Goal: Transaction & Acquisition: Purchase product/service

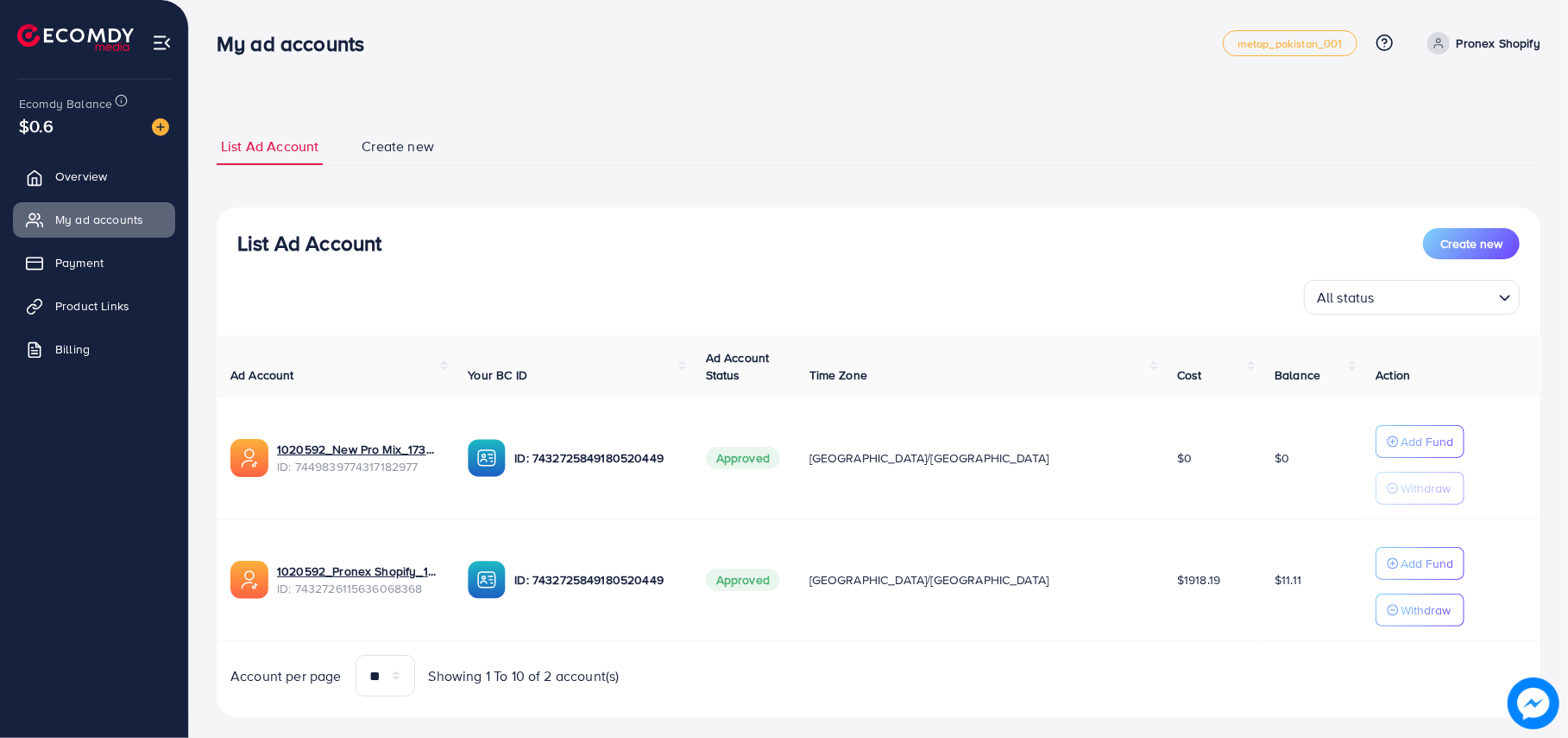
click at [1090, 684] on div "Account per page ** ** ** *** Showing 1 To 10 of 2 account(s)" at bounding box center [879, 675] width 1352 height 41
click at [152, 121] on img at bounding box center [161, 127] width 18 height 18
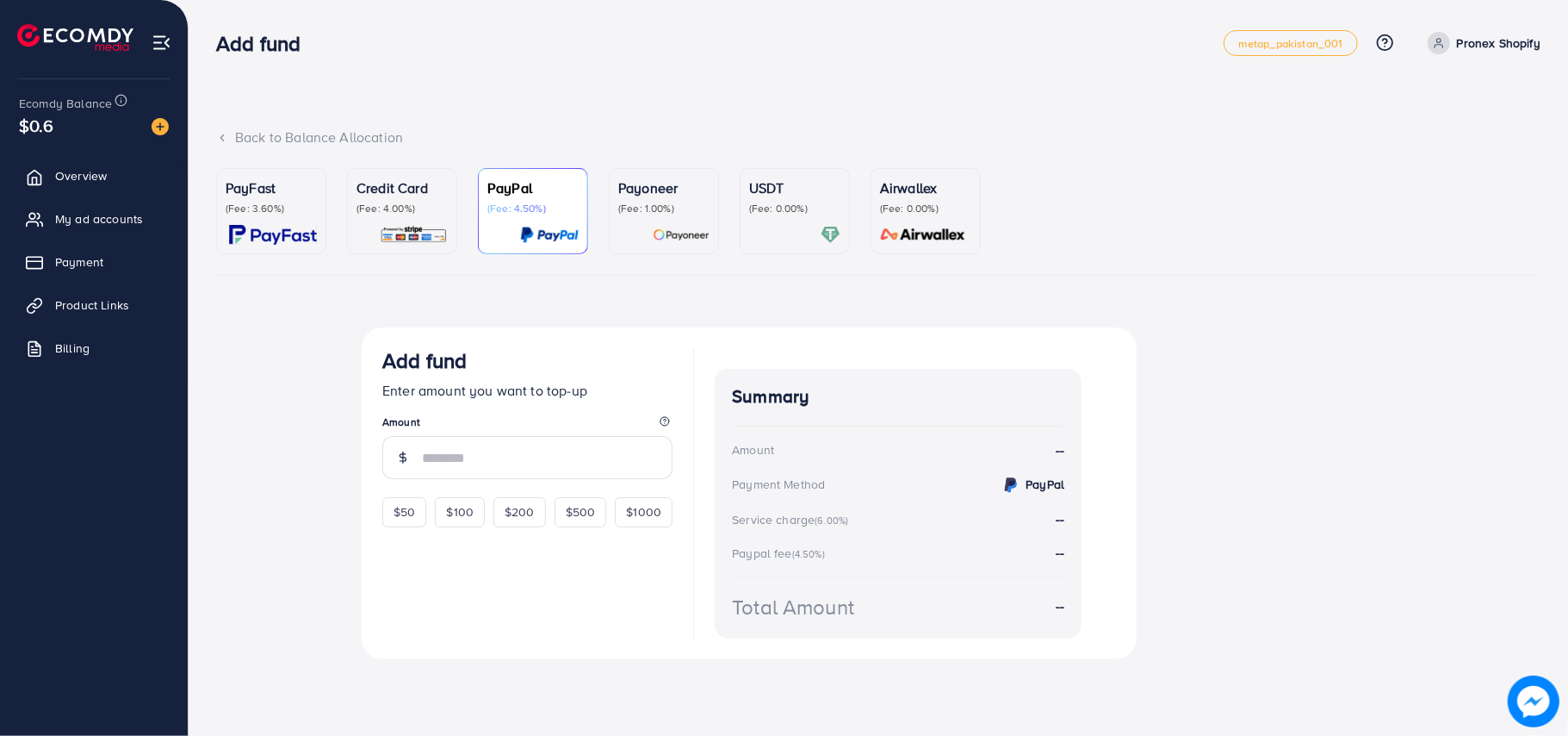
click at [820, 227] on div at bounding box center [795, 234] width 91 height 20
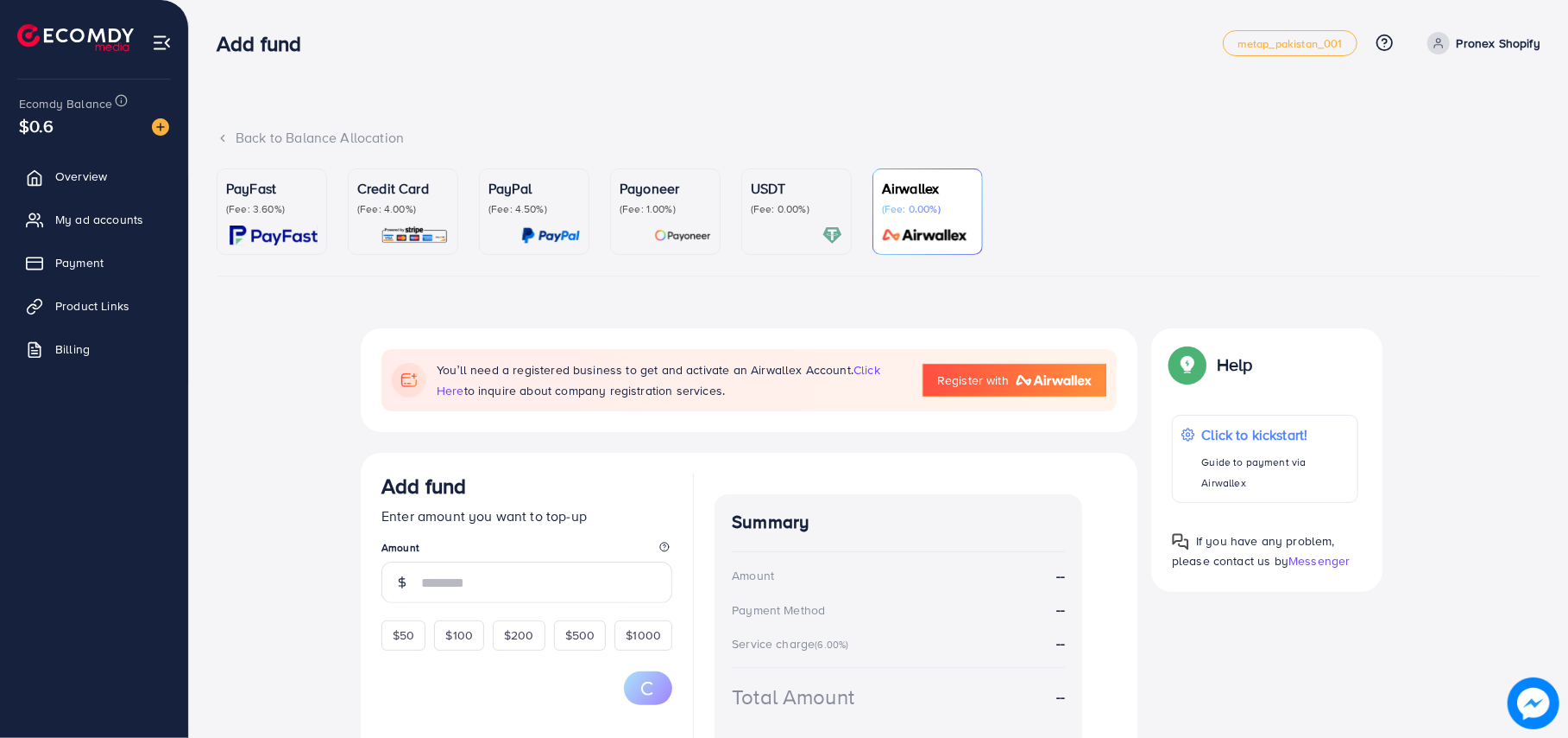
click at [803, 211] on p "(Fee: 0.00%)" at bounding box center [797, 209] width 92 height 14
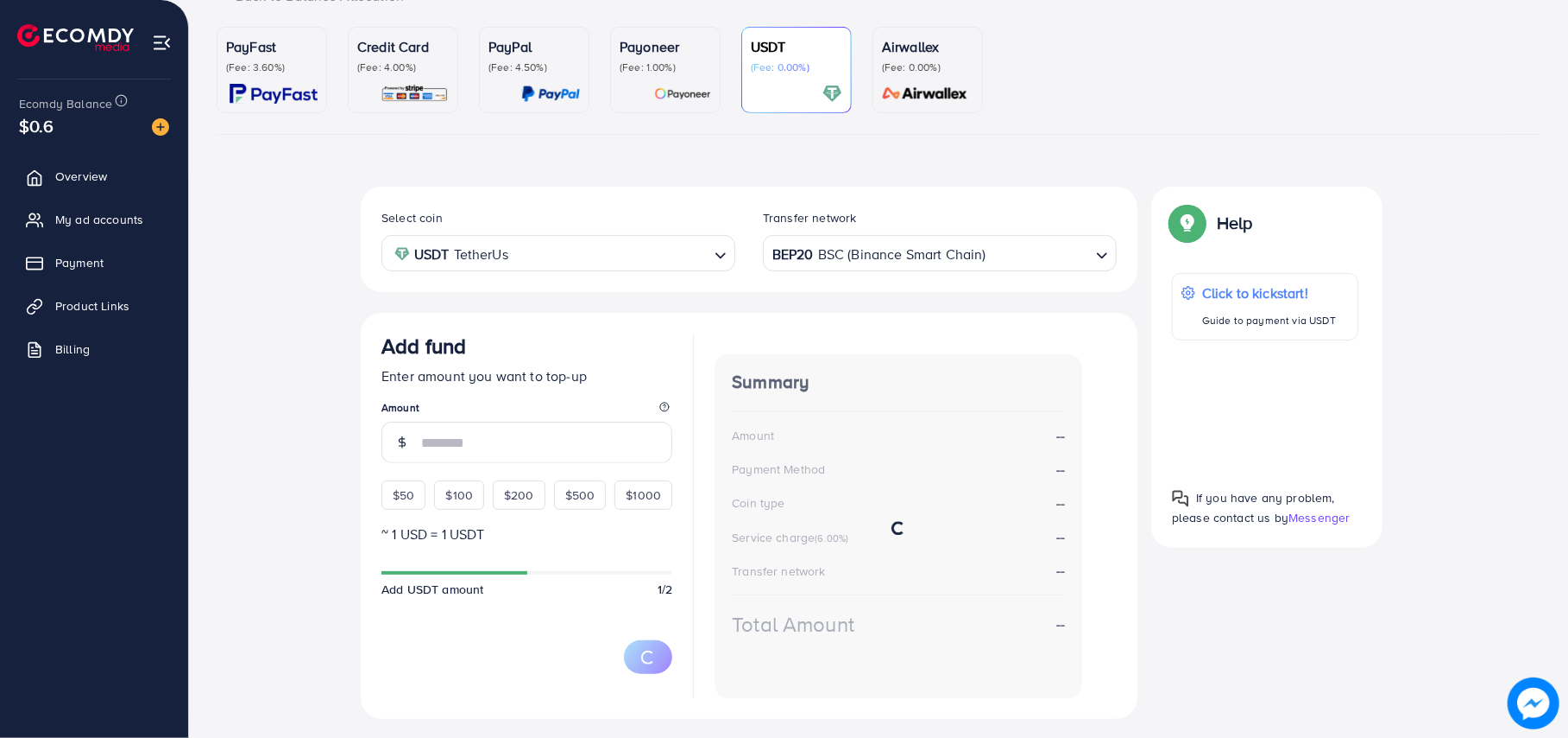
scroll to position [157, 0]
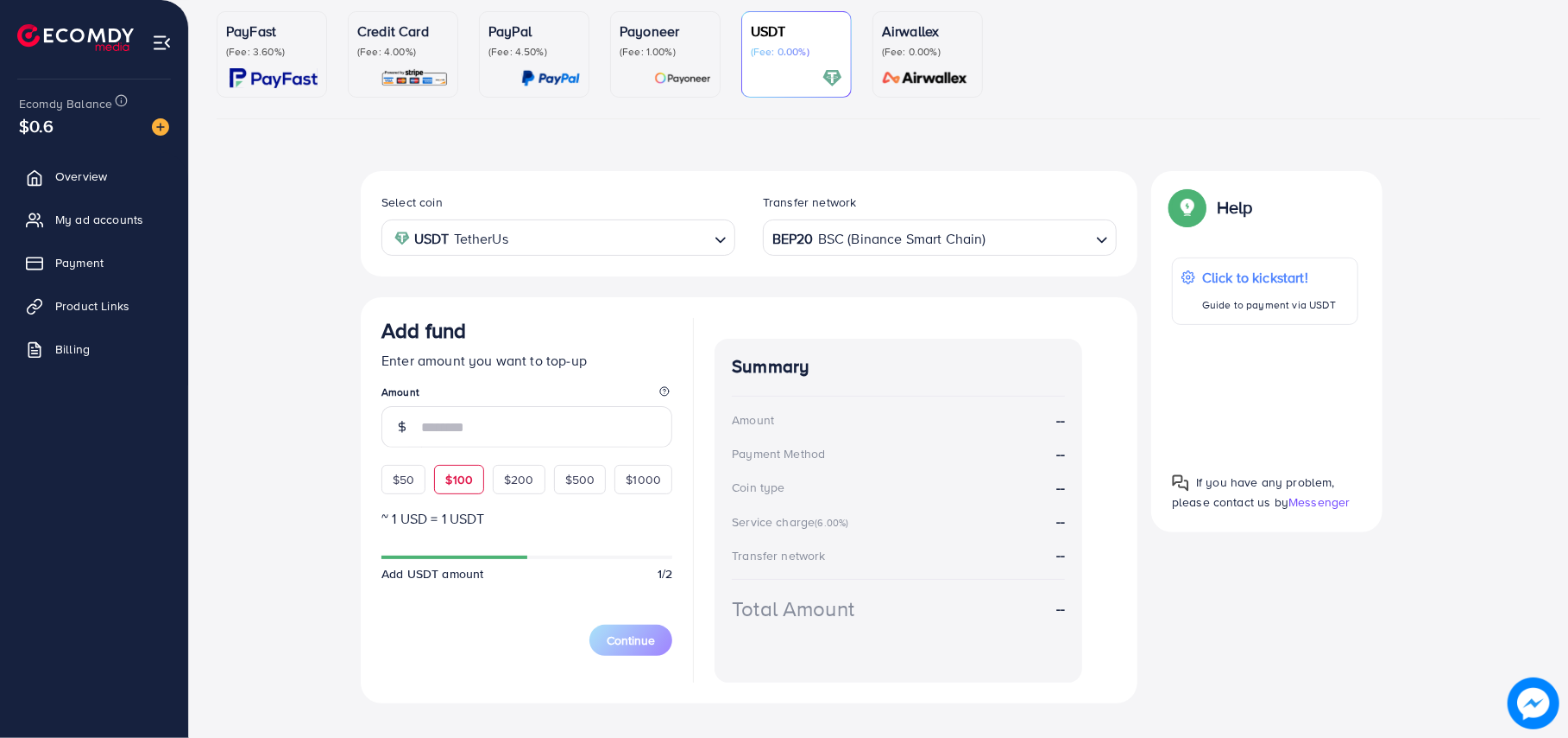
click at [477, 470] on div "$100" at bounding box center [459, 480] width 50 height 30
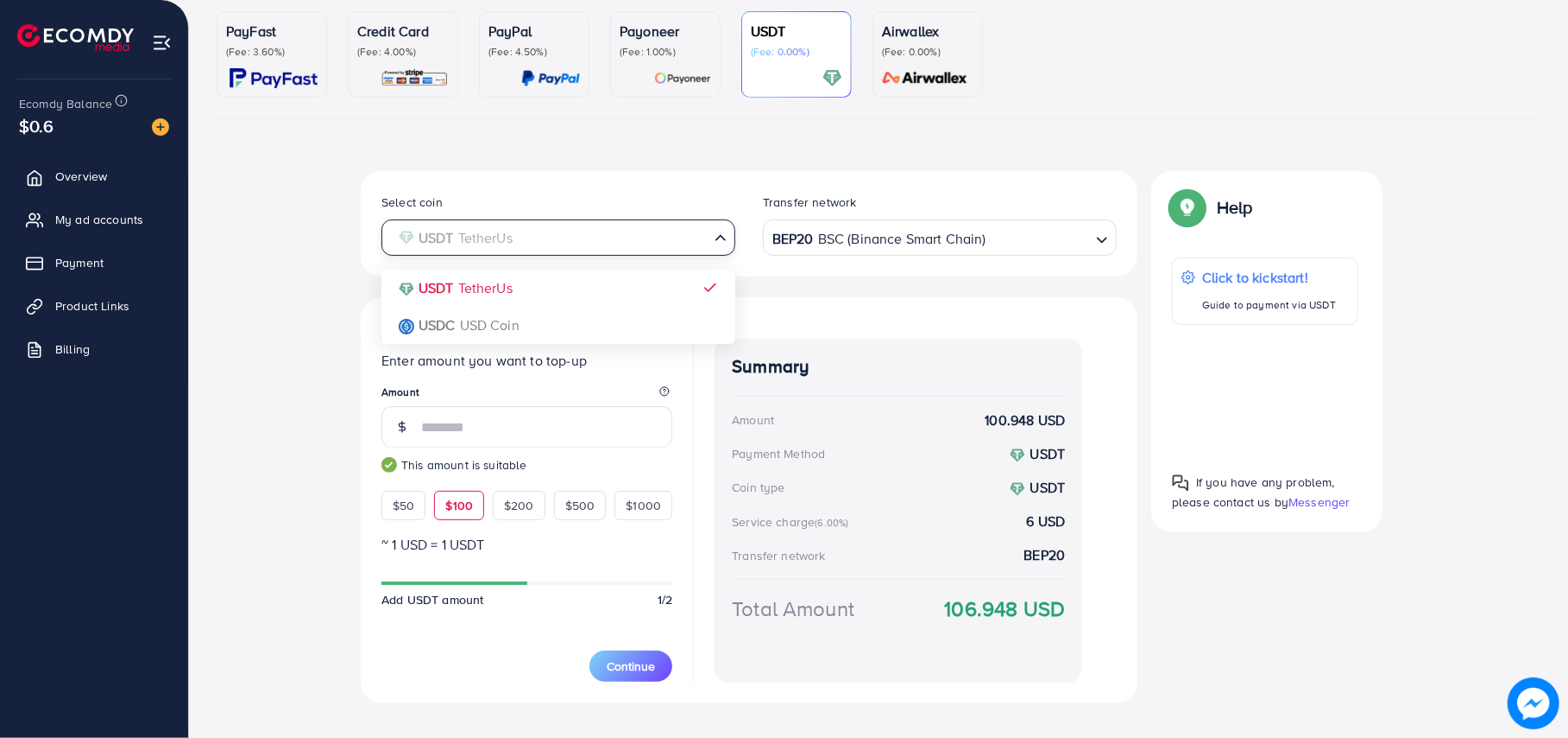
click at [621, 246] on input "Search for option" at bounding box center [548, 238] width 319 height 27
click at [667, 194] on div "Select coin USDT TetherUs Loading... USDT TetherUs USDC USD Coin" at bounding box center [558, 223] width 382 height 64
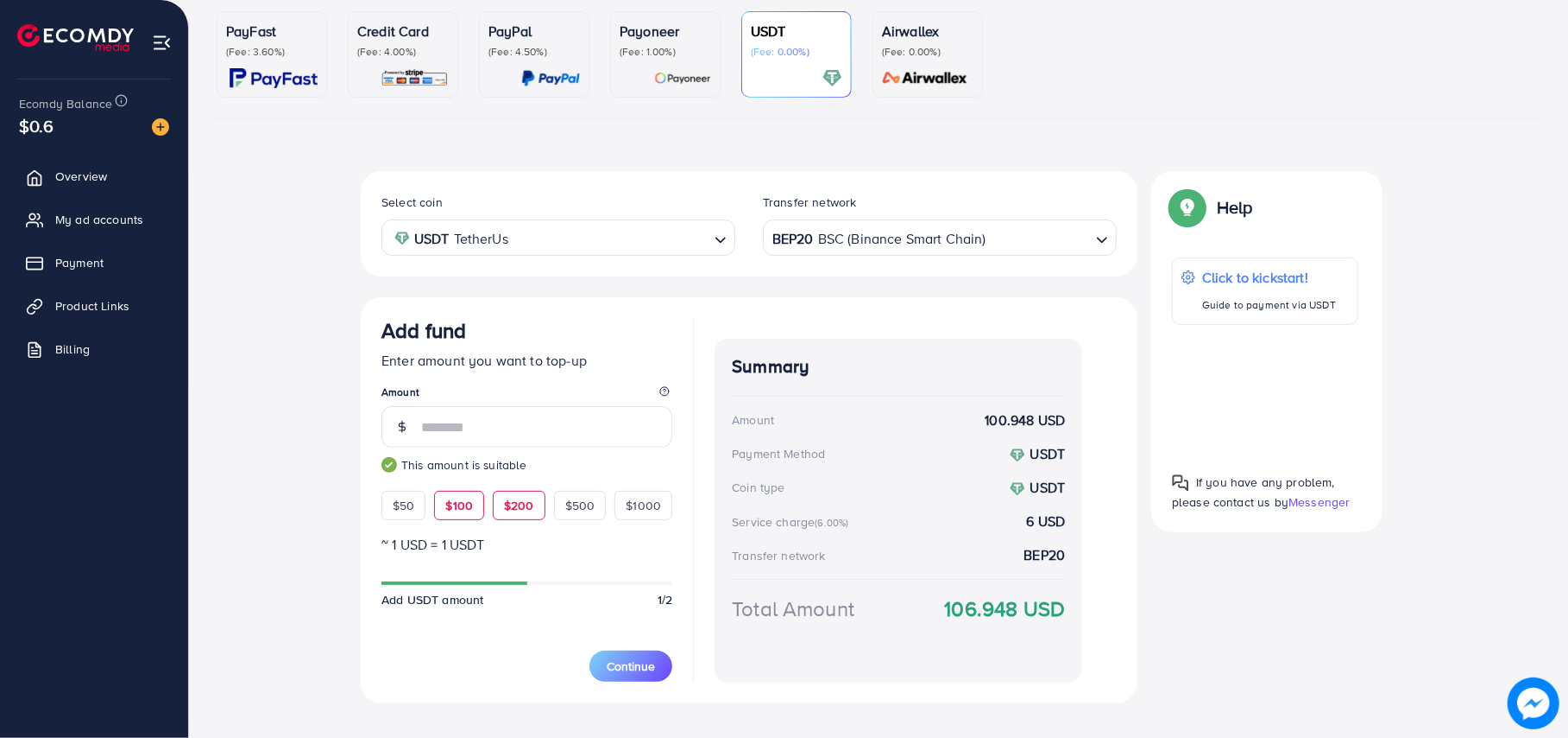
click at [526, 498] on span "$200" at bounding box center [519, 505] width 31 height 18
click at [415, 505] on div "$50" at bounding box center [403, 505] width 44 height 30
click at [474, 501] on div "$100" at bounding box center [459, 505] width 50 height 30
click at [392, 501] on span "$50" at bounding box center [403, 505] width 22 height 18
type input "**"
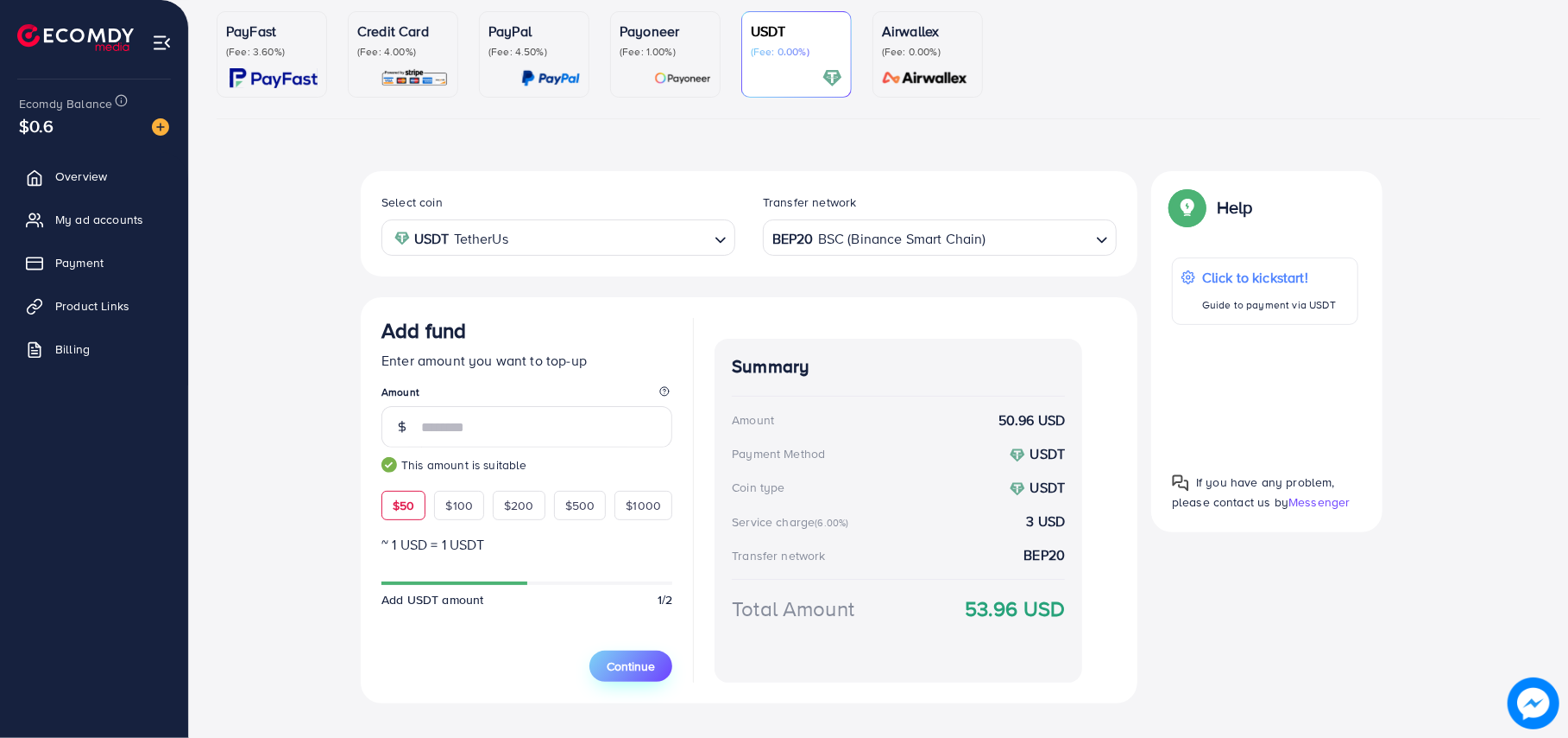
click at [640, 678] on button "Continue" at bounding box center [631, 666] width 83 height 32
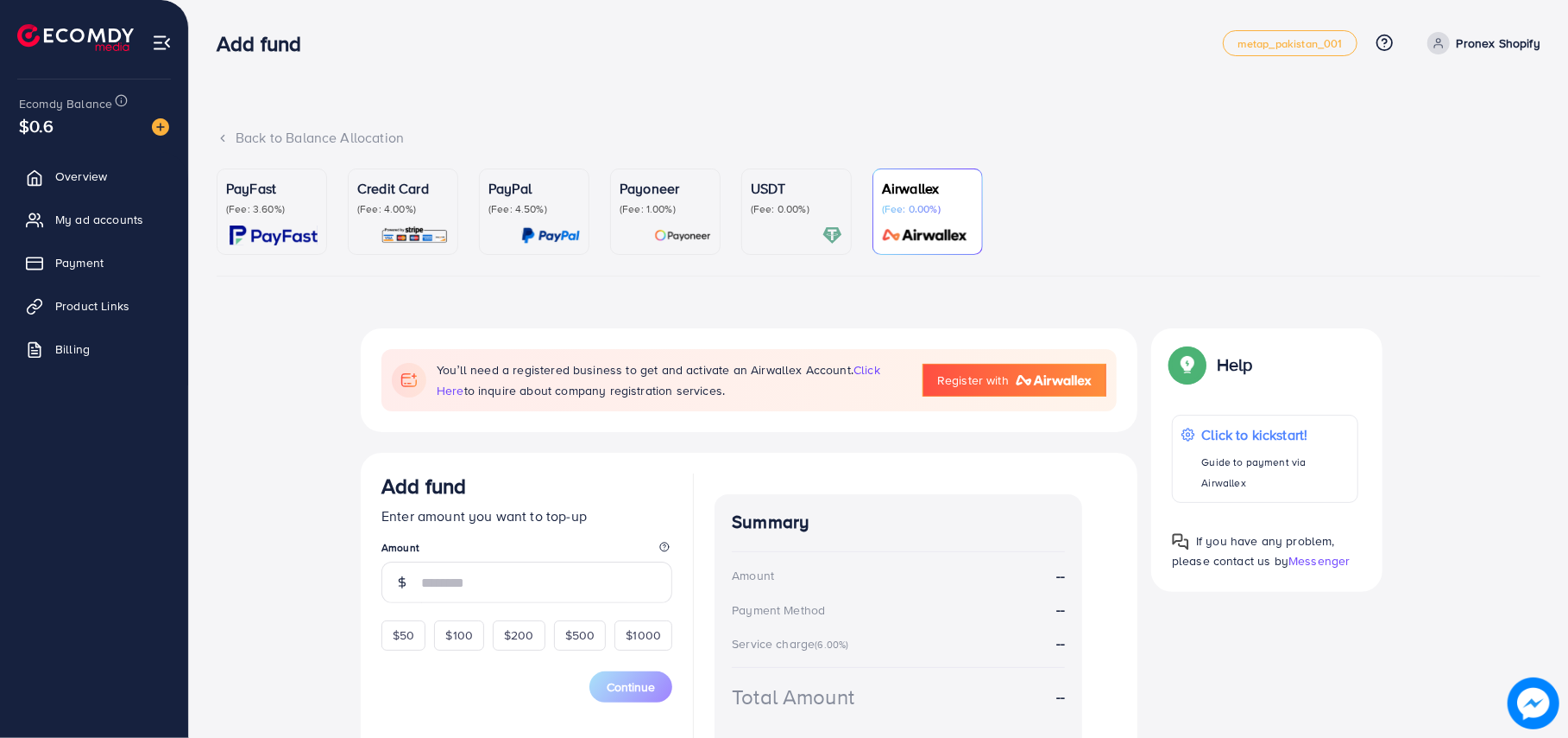
click at [772, 200] on div "USDT (Fee: 0.00%)" at bounding box center [797, 196] width 92 height 38
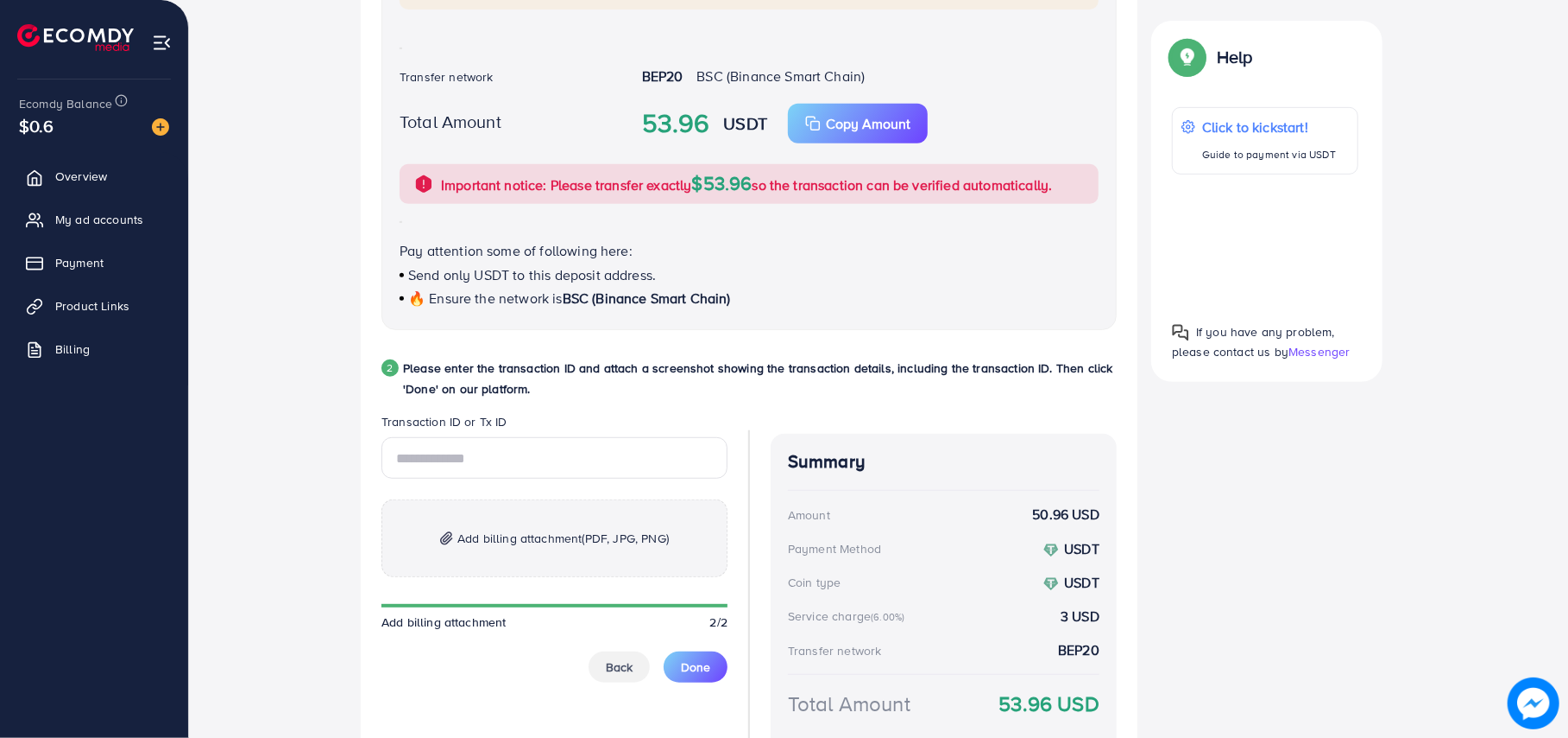
scroll to position [591, 0]
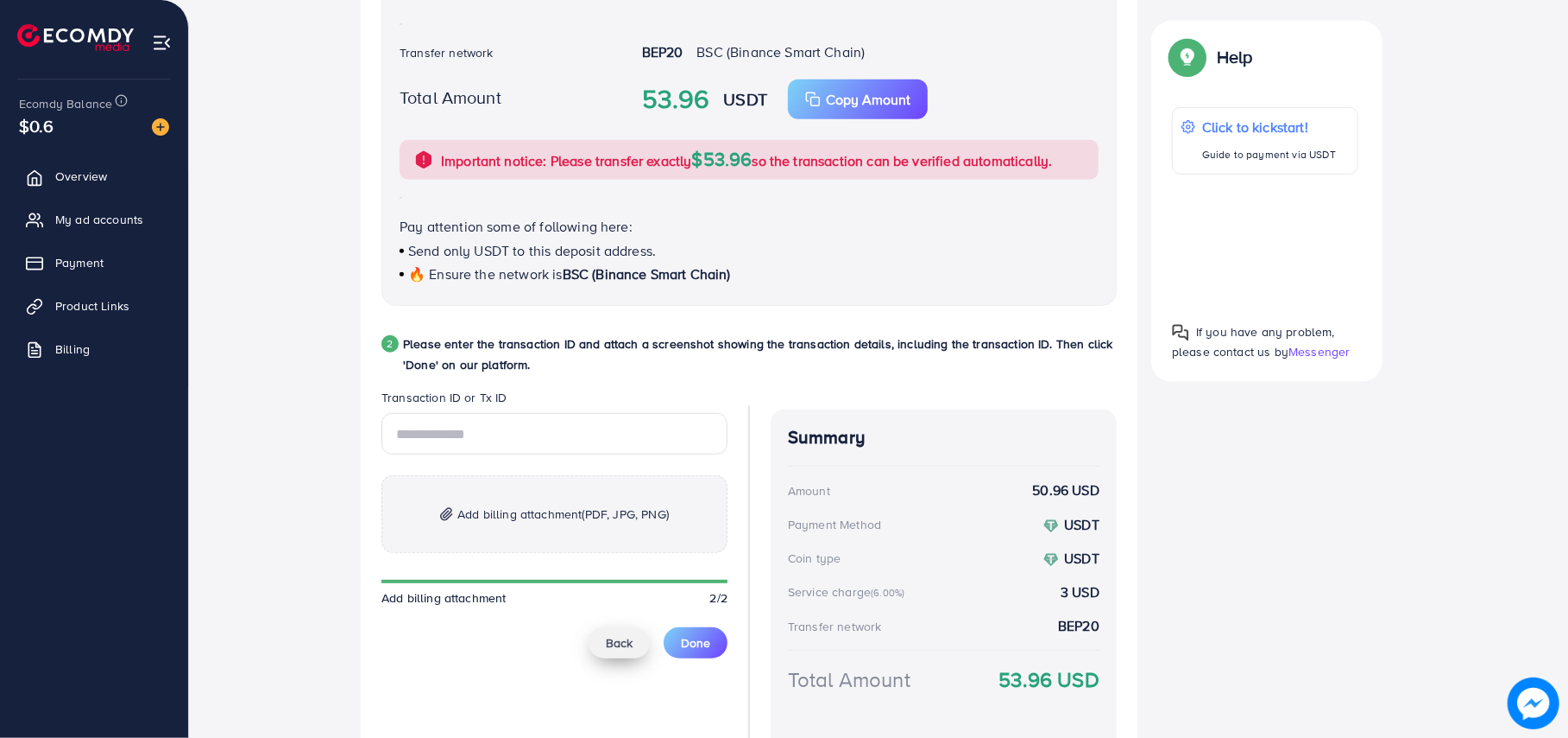
click at [609, 651] on span "Back" at bounding box center [618, 642] width 27 height 18
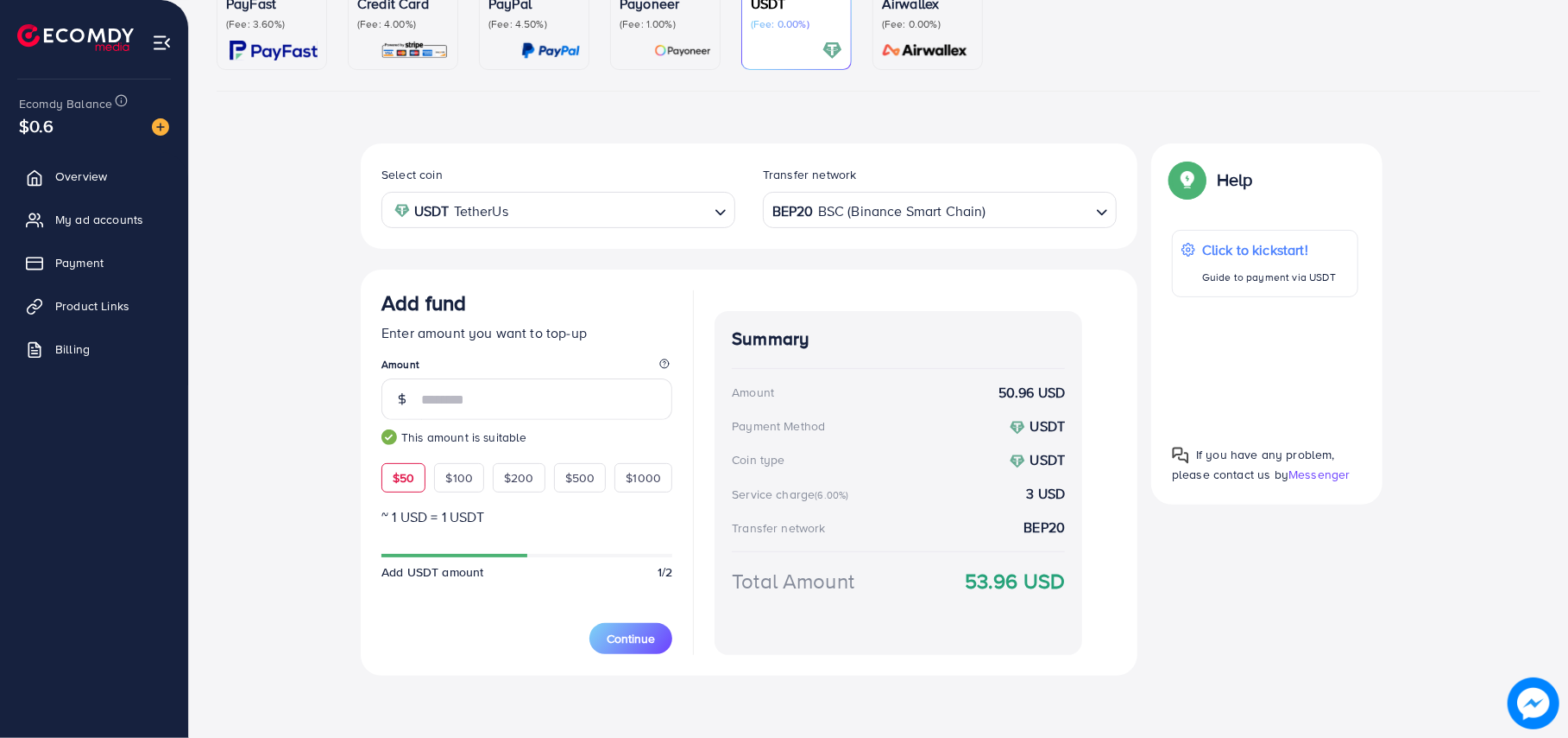
scroll to position [186, 0]
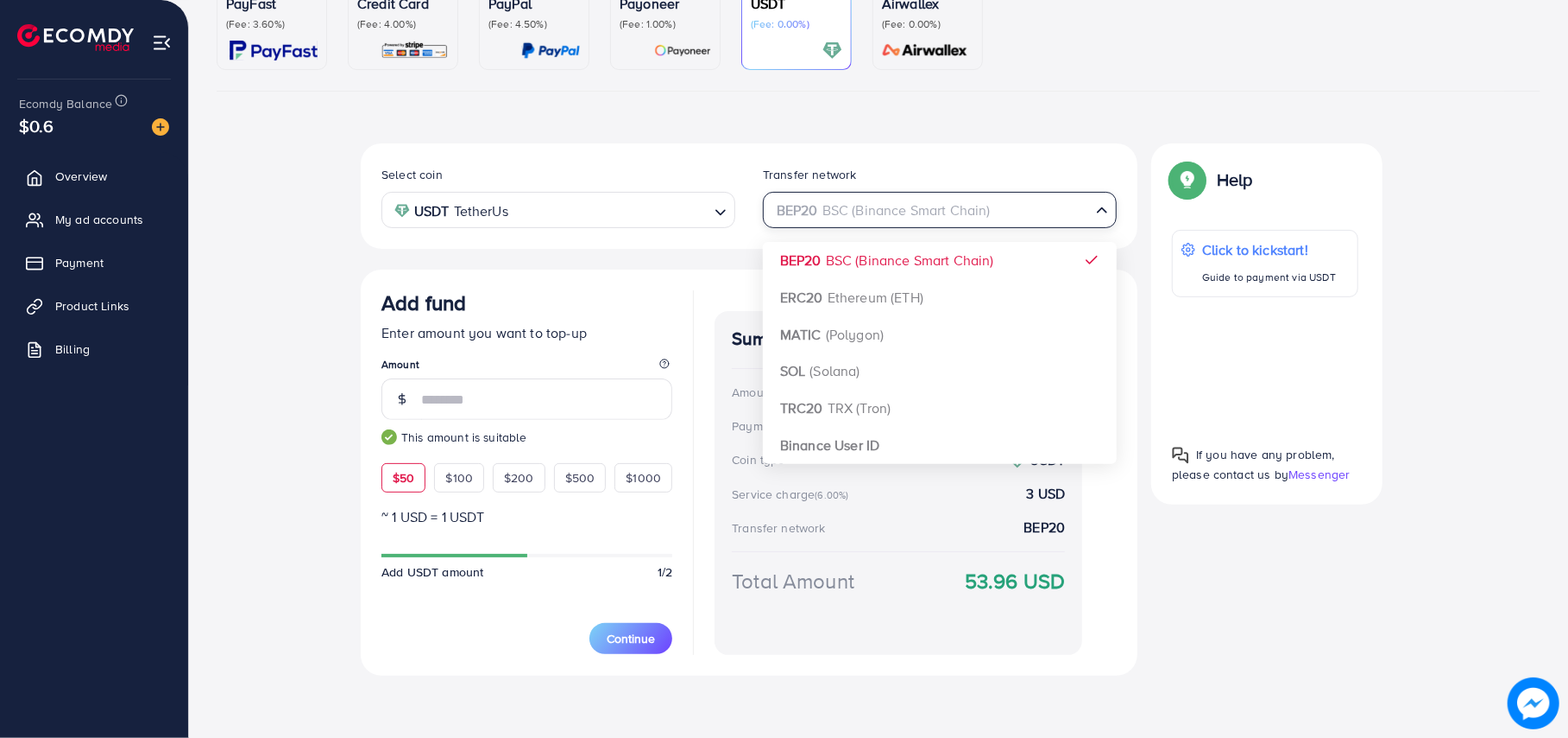
click at [864, 197] on div "BEP20 BSC (Binance Smart Chain)" at bounding box center [930, 208] width 321 height 31
click at [865, 205] on input "Search for option" at bounding box center [930, 210] width 319 height 27
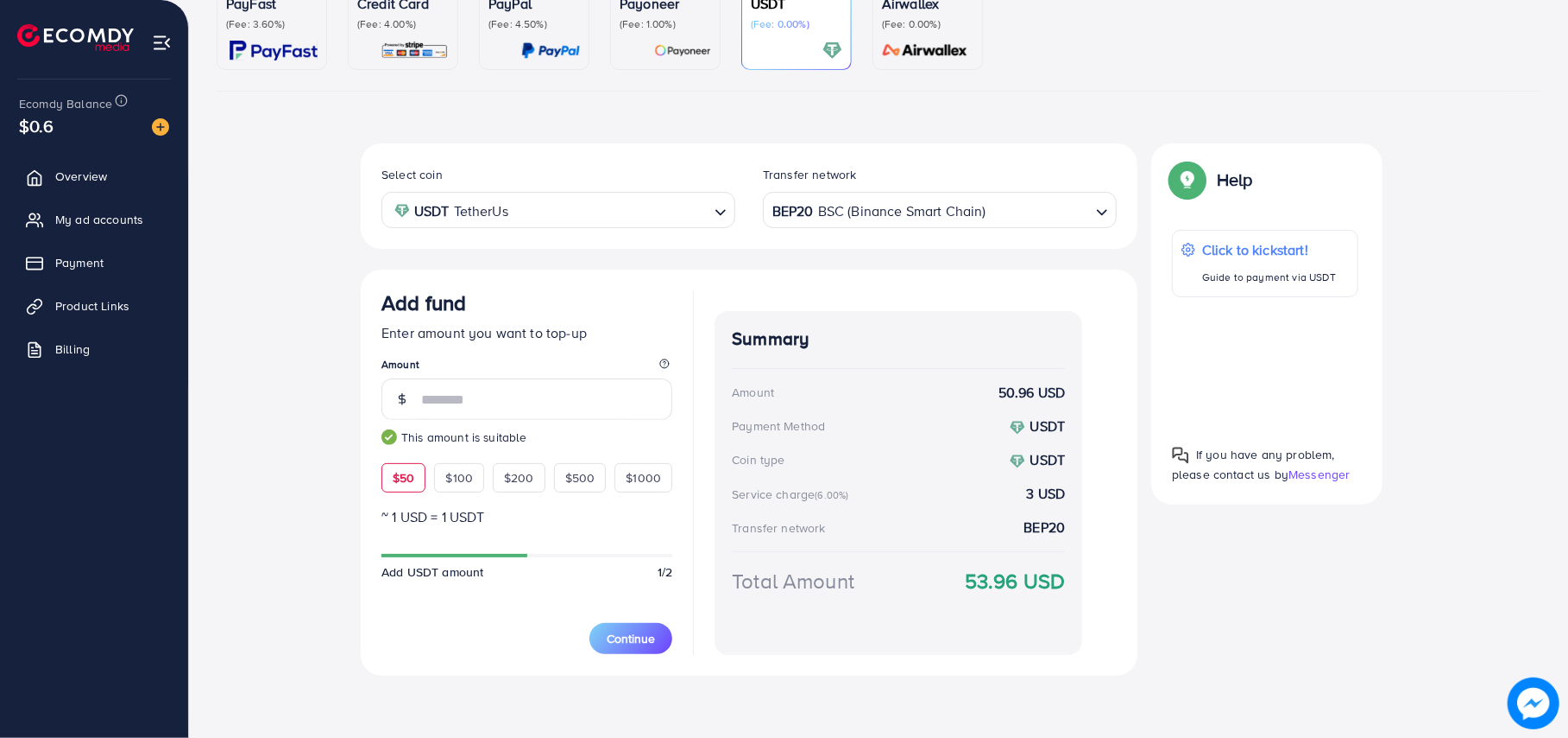
click at [865, 253] on div "Select coin USDT TetherUs Loading... Transfer network BEP20 BSC (Binance Smart …" at bounding box center [749, 408] width 777 height 532
click at [378, 41] on div at bounding box center [402, 50] width 92 height 20
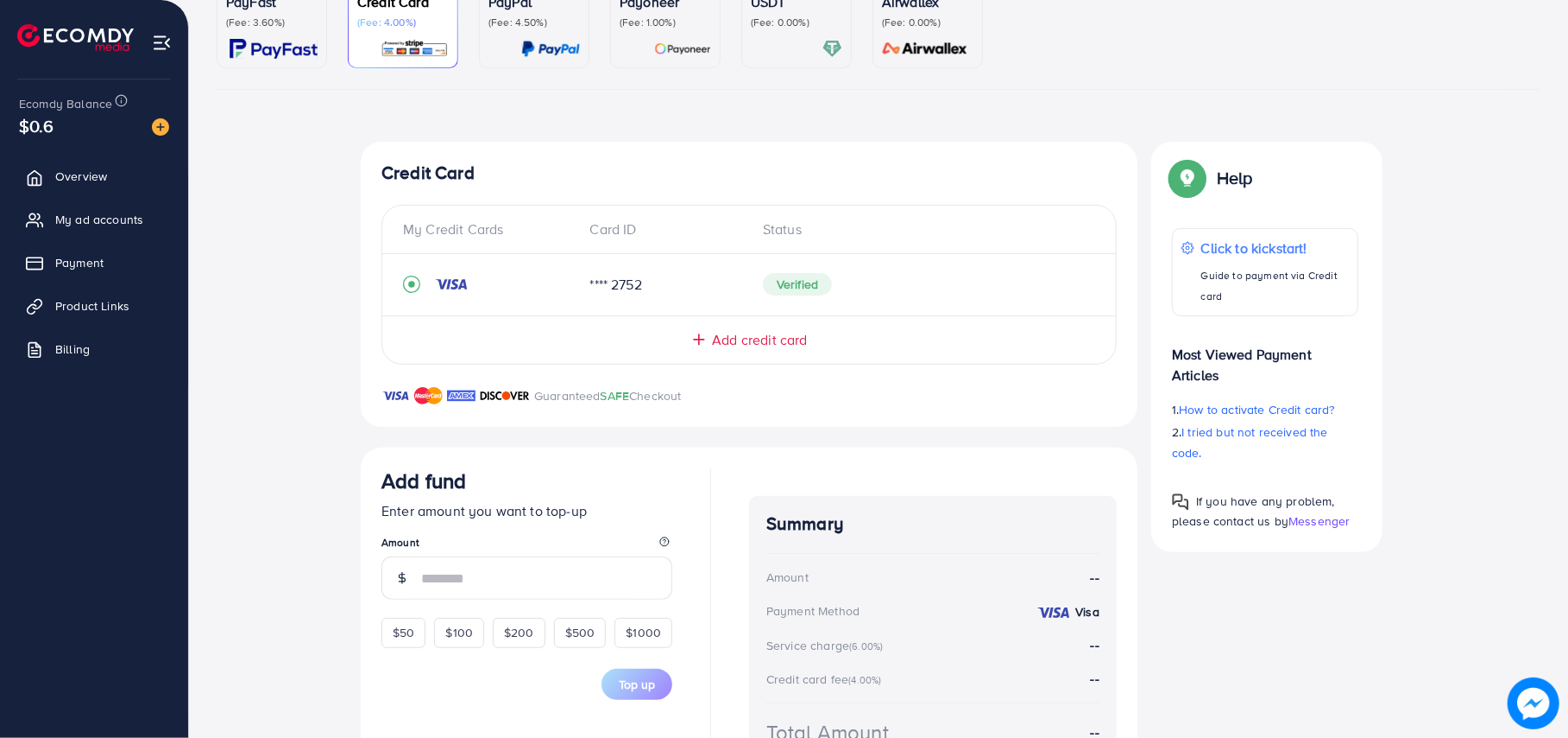
click at [759, 63] on link "USDT (Fee: 0.00%)" at bounding box center [797, 26] width 110 height 87
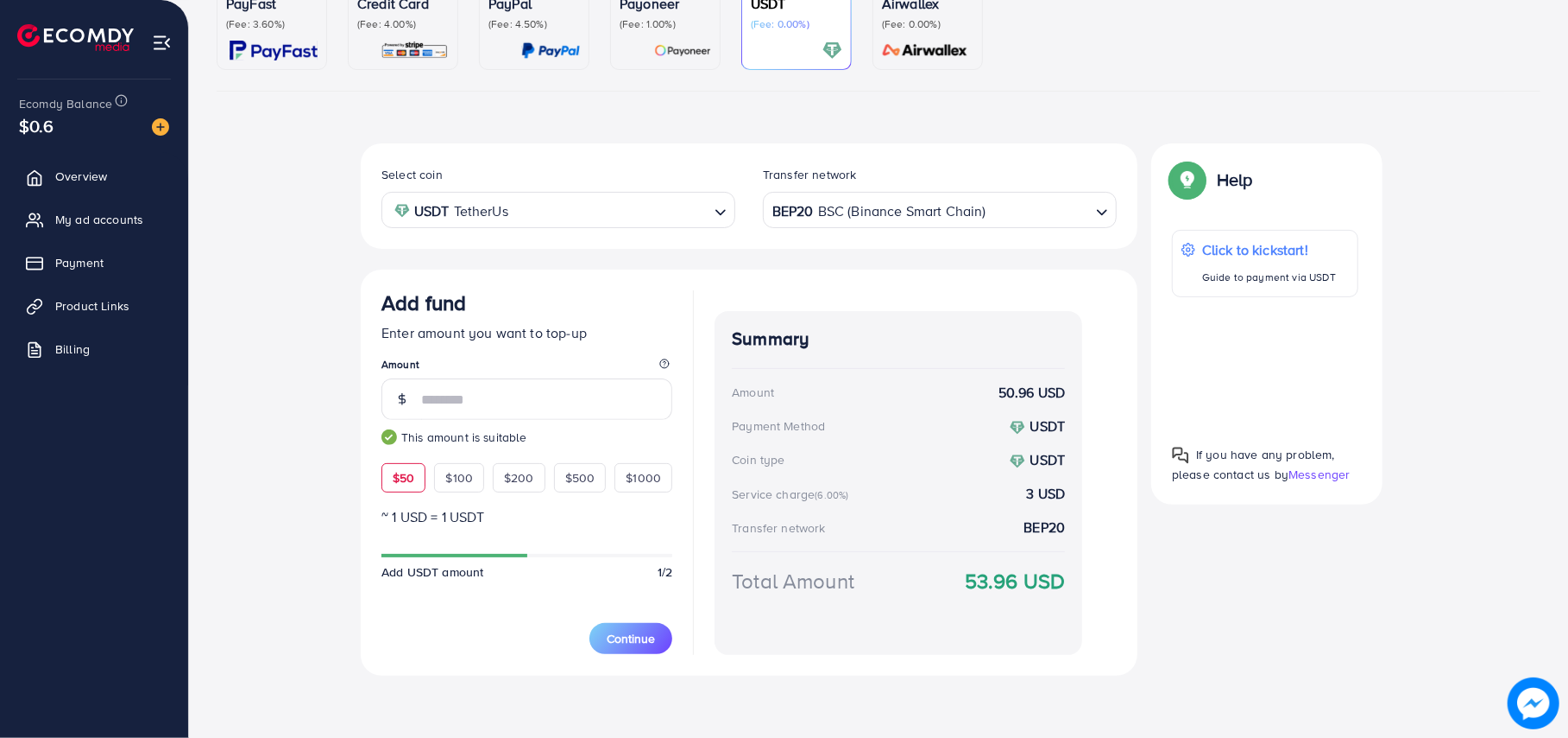
click at [426, 32] on div "Credit Card (Fee: 4.00%)" at bounding box center [402, 27] width 92 height 67
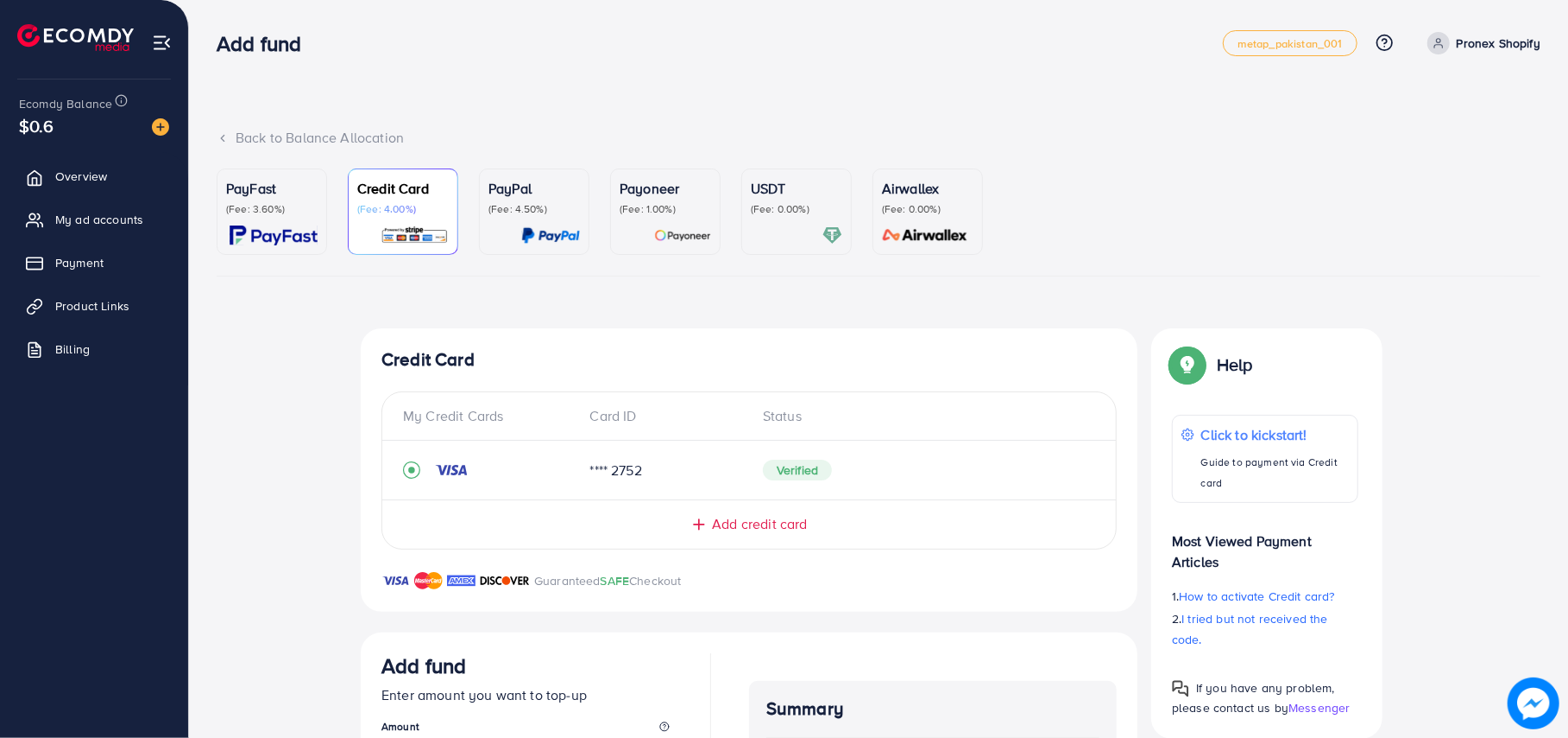
scroll to position [304, 0]
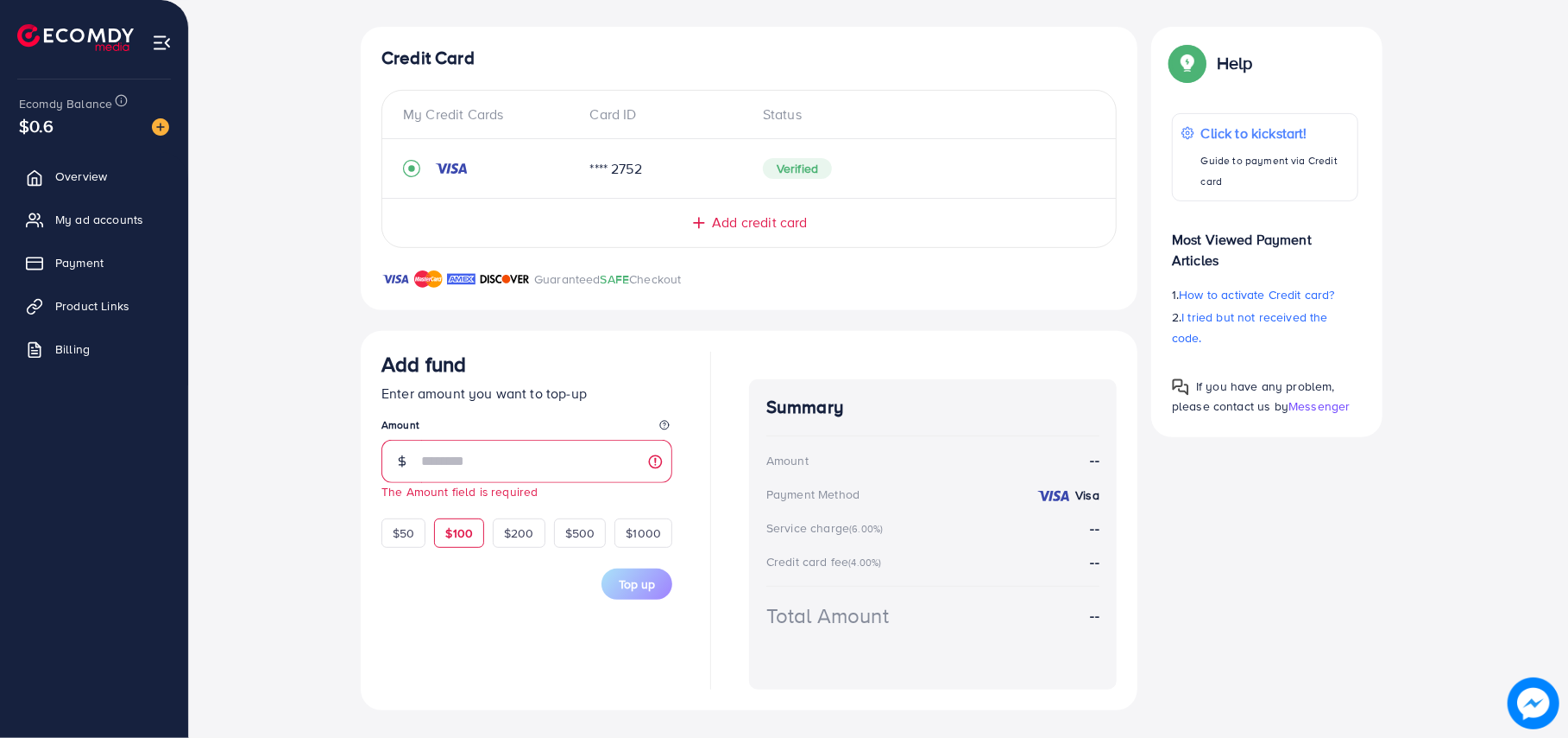
click at [464, 527] on span "$100" at bounding box center [460, 533] width 28 height 18
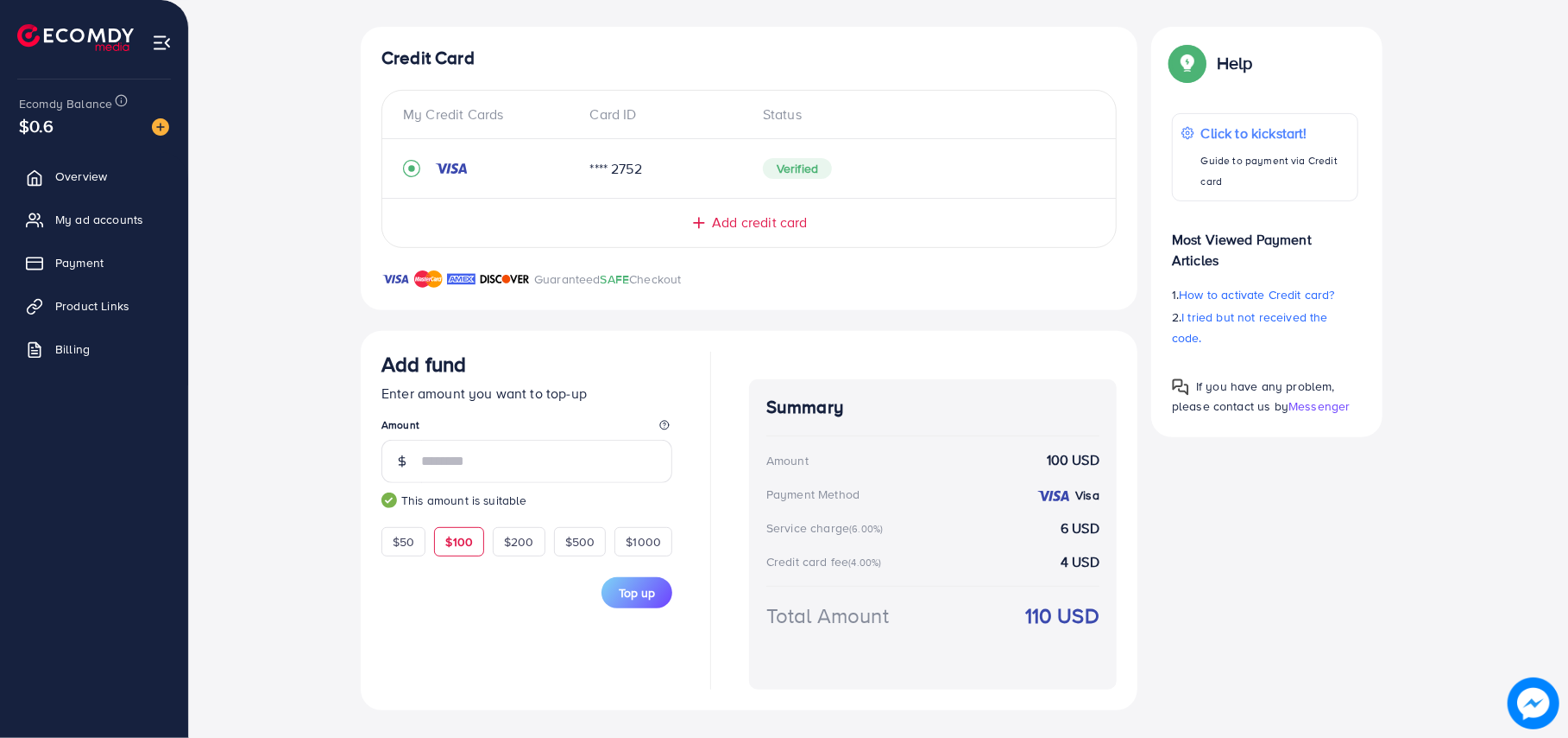
type input "***"
click at [618, 580] on button "Top up" at bounding box center [637, 593] width 71 height 32
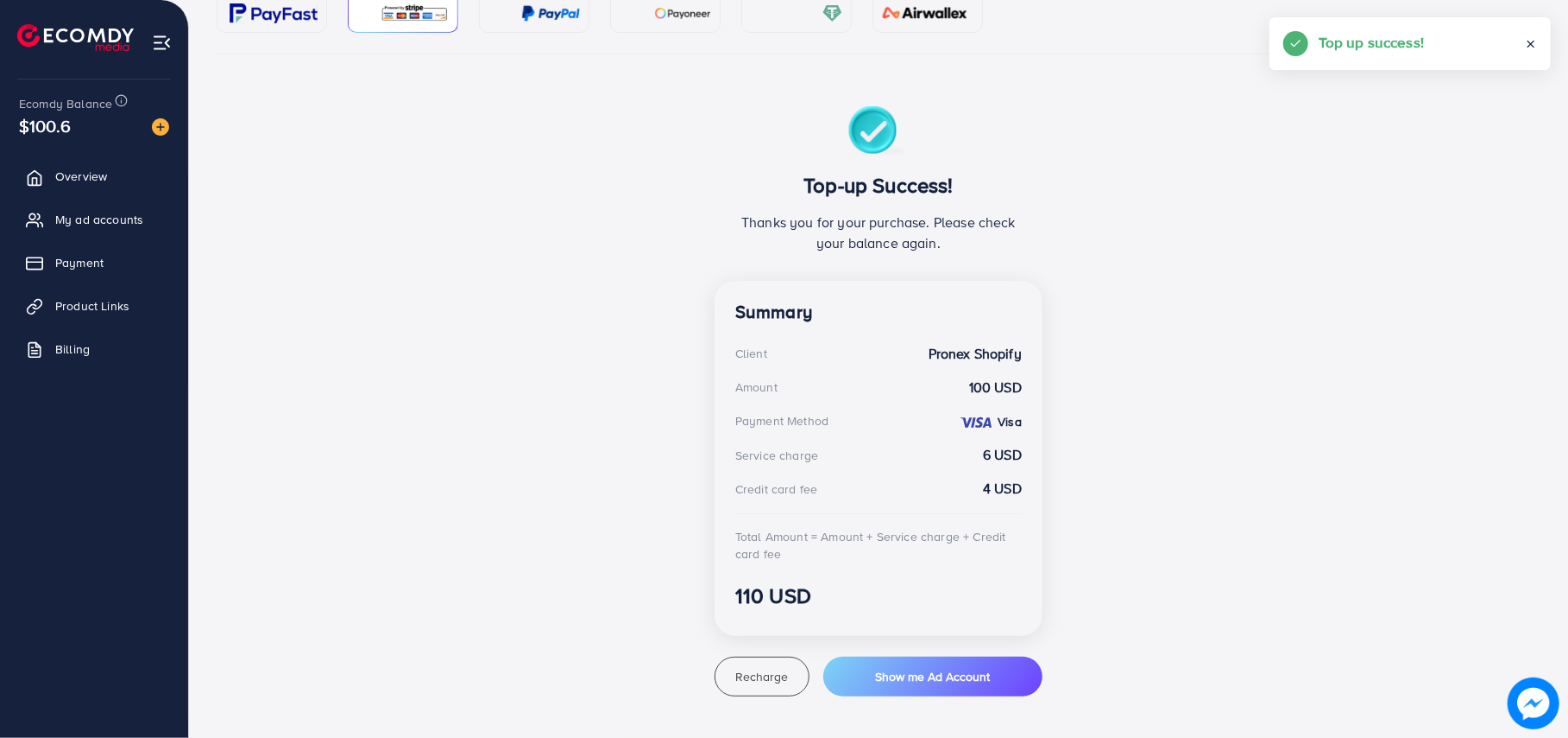
scroll to position [222, 0]
click at [101, 225] on span "My ad accounts" at bounding box center [103, 220] width 88 height 18
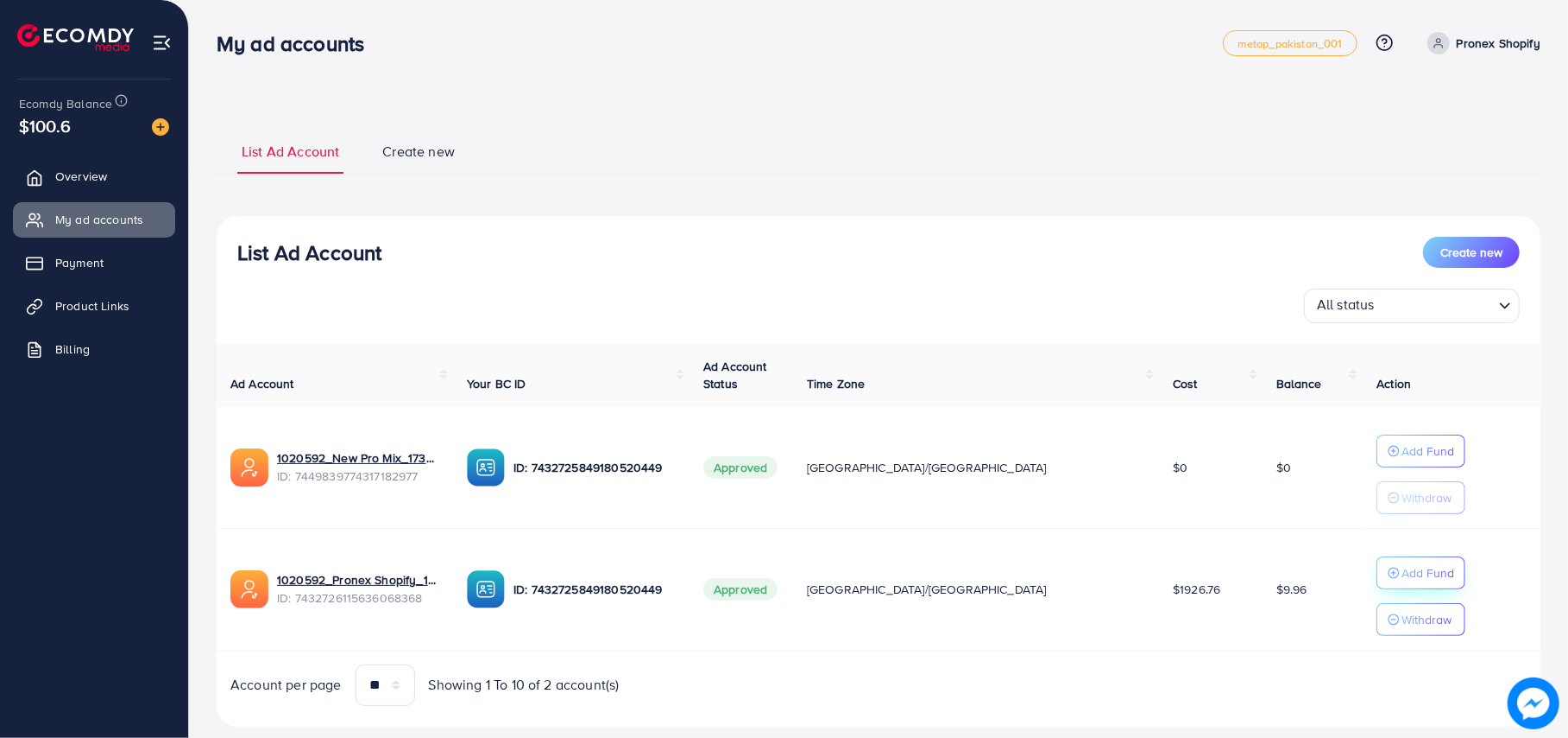
click at [1388, 457] on icon "button" at bounding box center [1393, 451] width 12 height 12
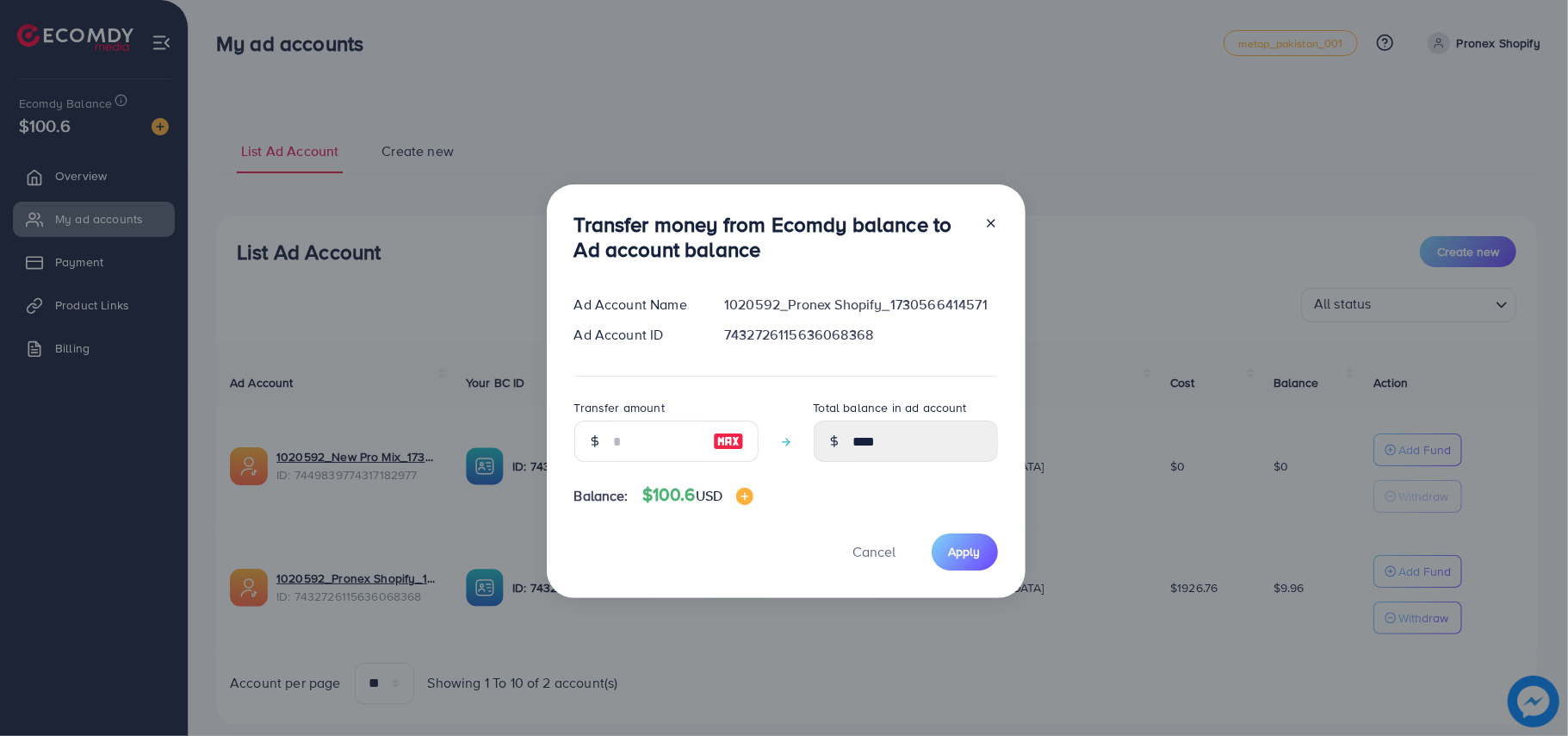
click at [607, 446] on div at bounding box center [594, 441] width 40 height 41
click at [624, 448] on input "number" at bounding box center [657, 441] width 87 height 41
type input "*"
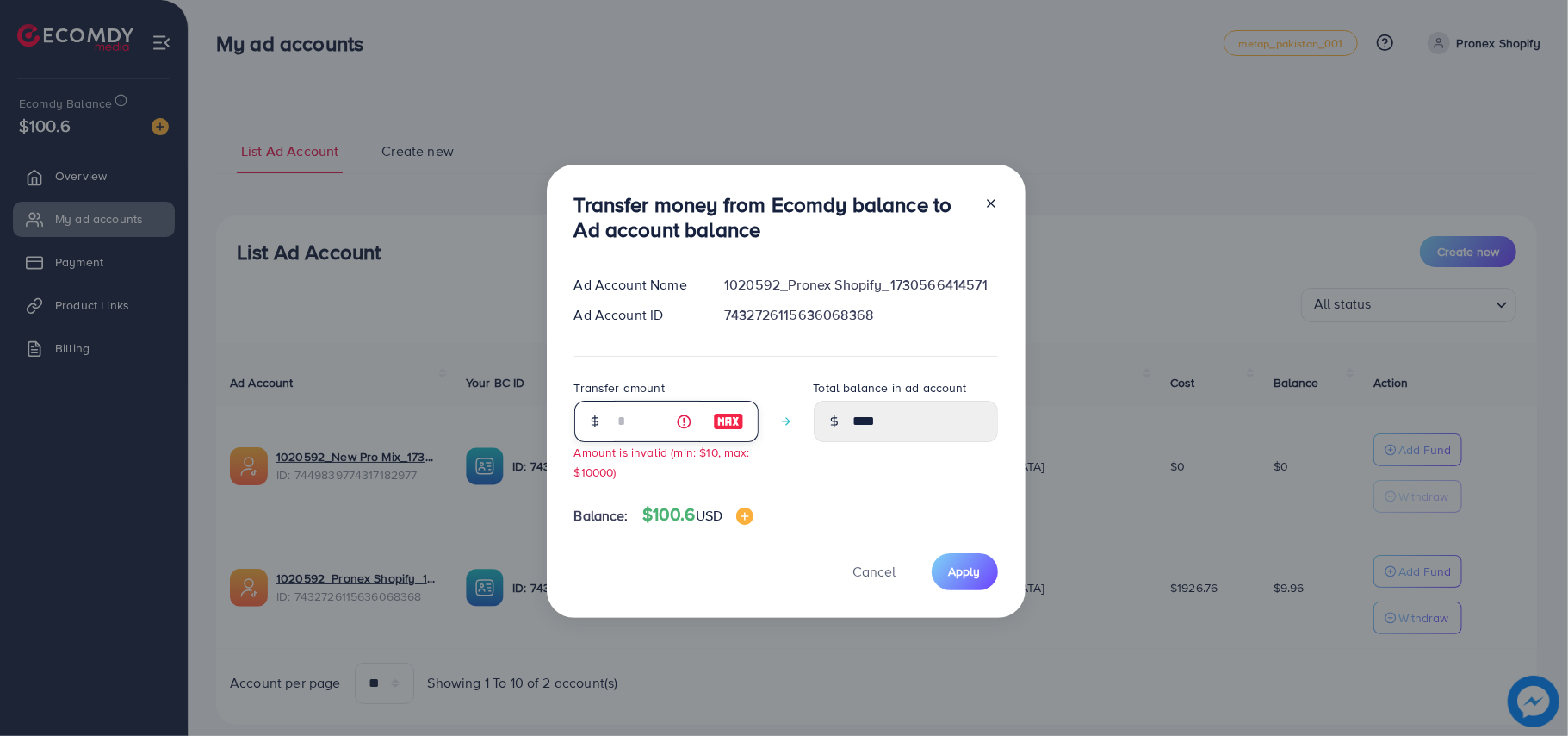
type input "*****"
type input "**"
type input "*****"
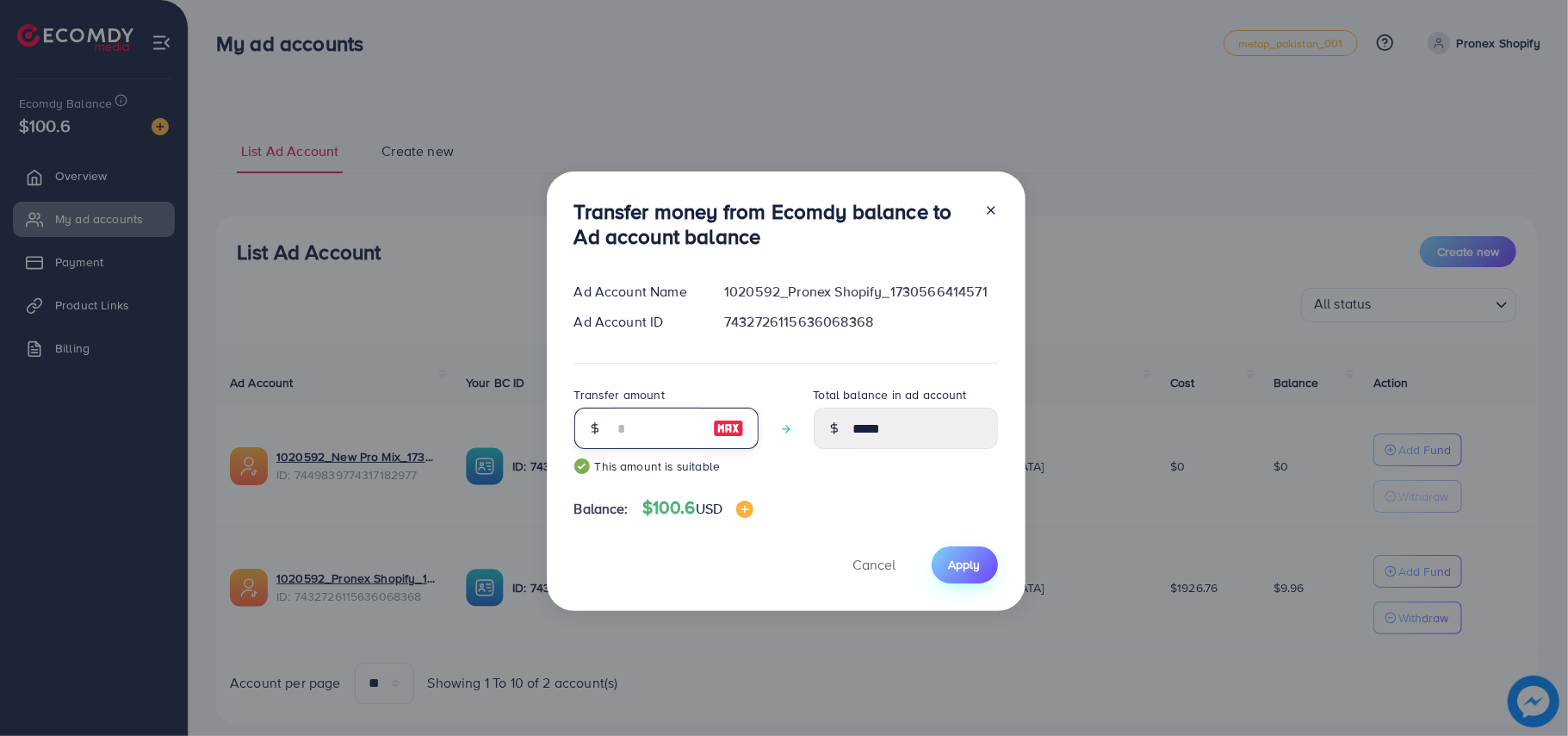
type input "**"
click at [971, 567] on span "Apply" at bounding box center [965, 565] width 31 height 18
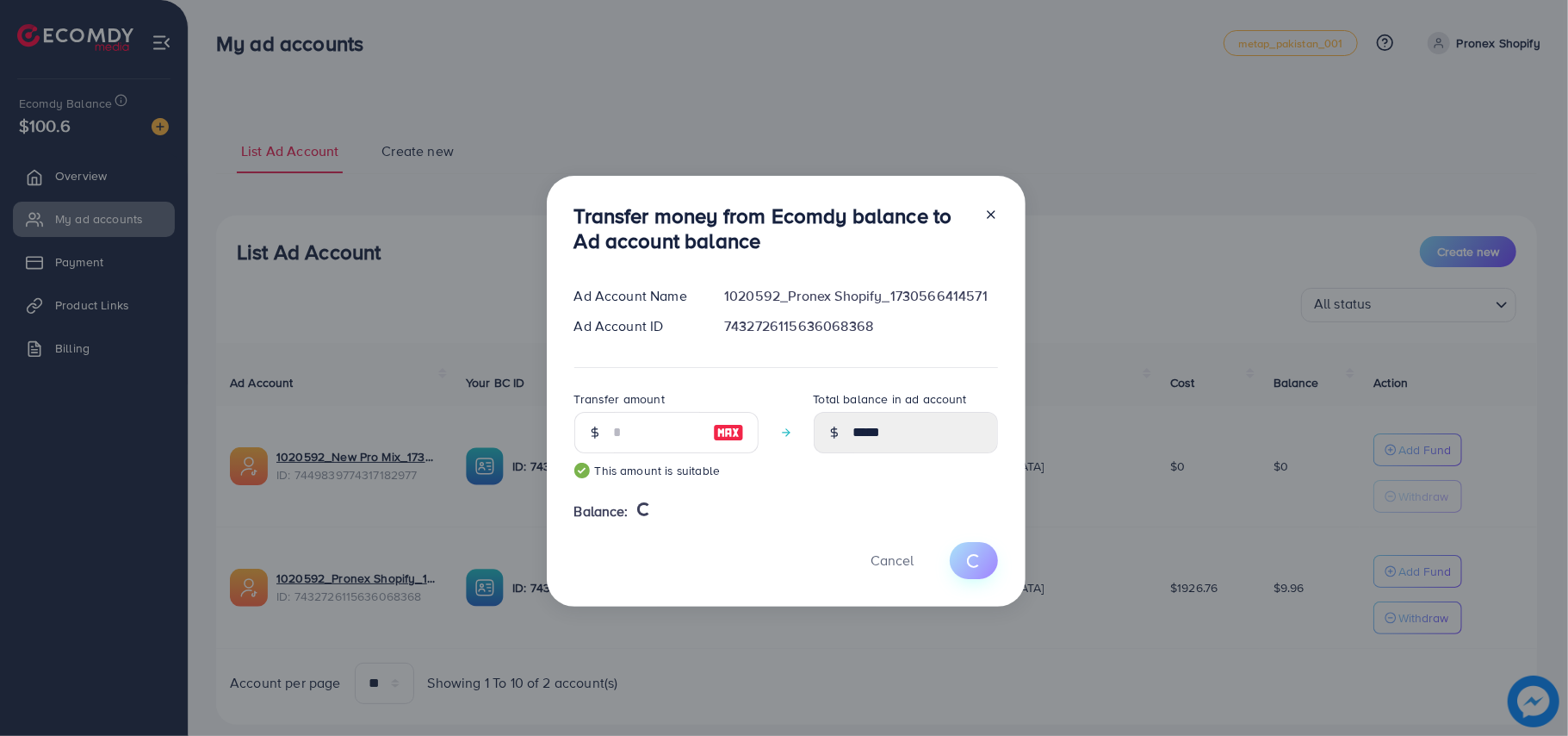
type input "****"
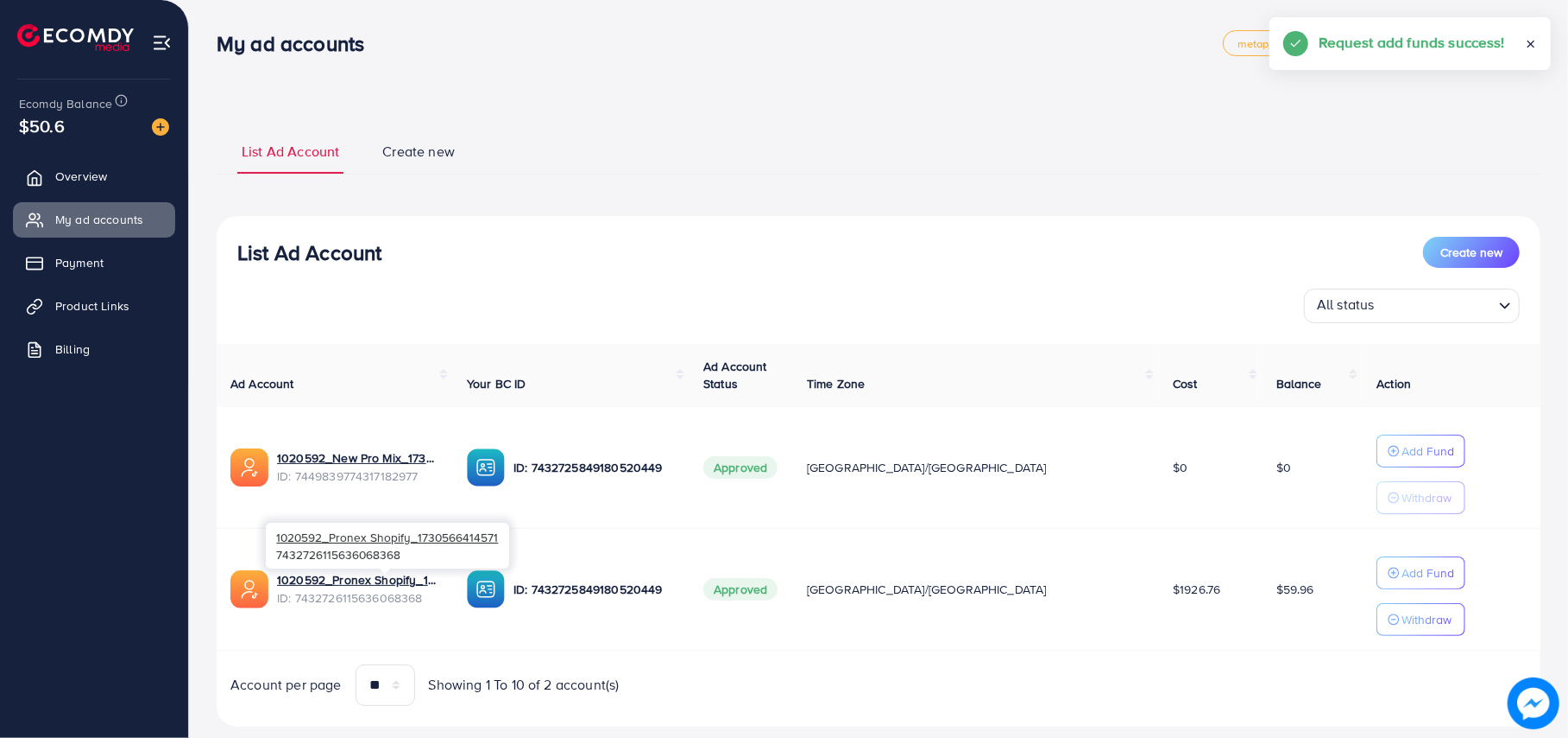
click at [467, 573] on div "1020592_Pronex Shopify_1730566414571 7432726115636068368" at bounding box center [388, 545] width 244 height 56
click at [440, 578] on link "1020592_Pronex Shopify_1730566414571" at bounding box center [358, 580] width 163 height 18
